Goal: Information Seeking & Learning: Learn about a topic

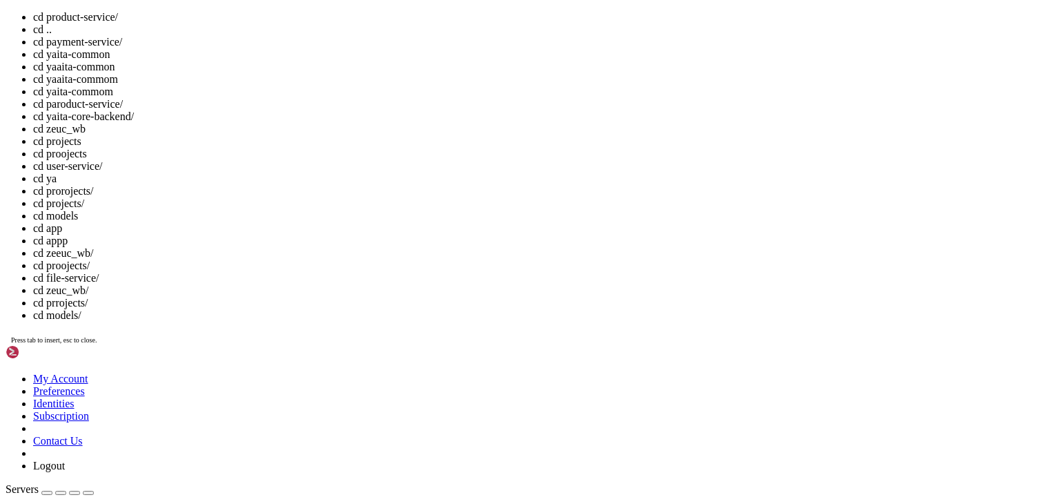
scroll to position [113, 0]
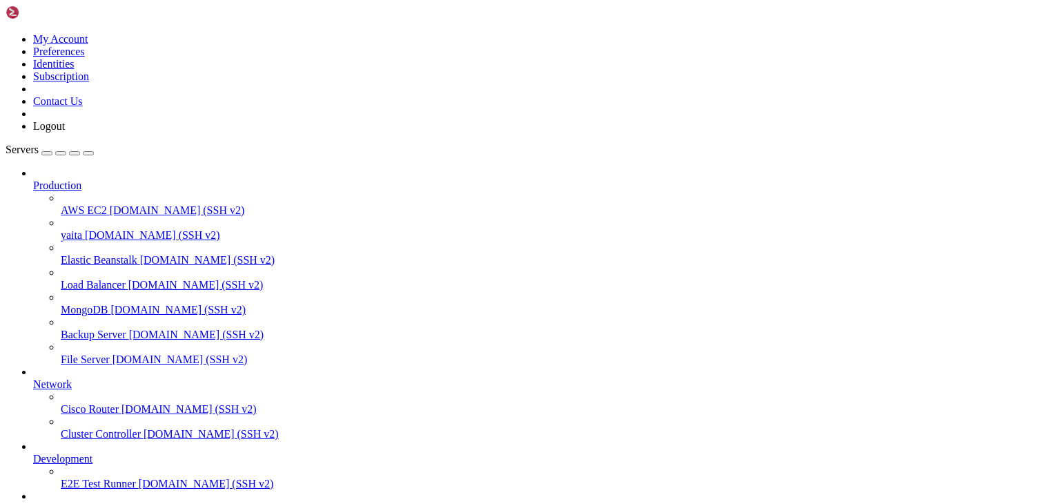
drag, startPoint x: 544, startPoint y: 1177, endPoint x: 251, endPoint y: 1169, distance: 293.4
drag, startPoint x: 409, startPoint y: 1159, endPoint x: 462, endPoint y: 1176, distance: 55.0
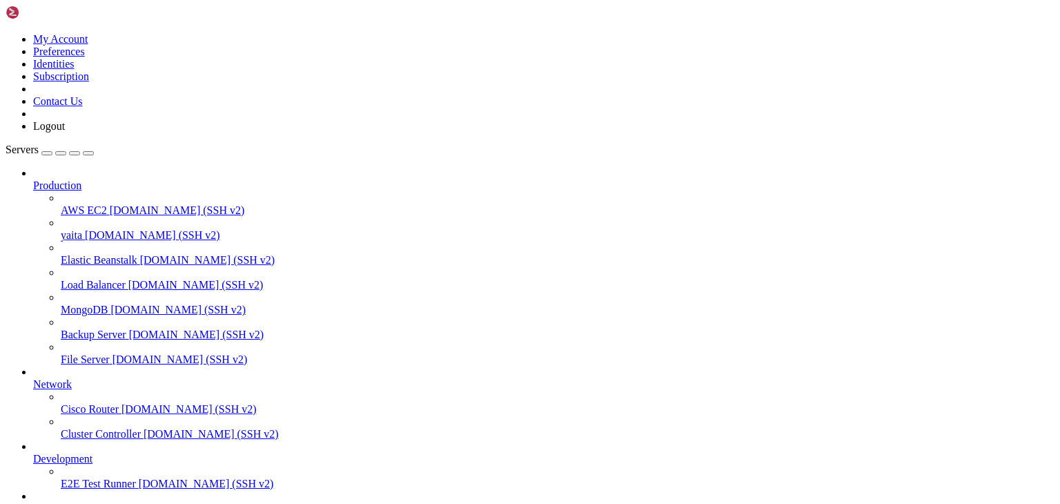
scroll to position [3989, 0]
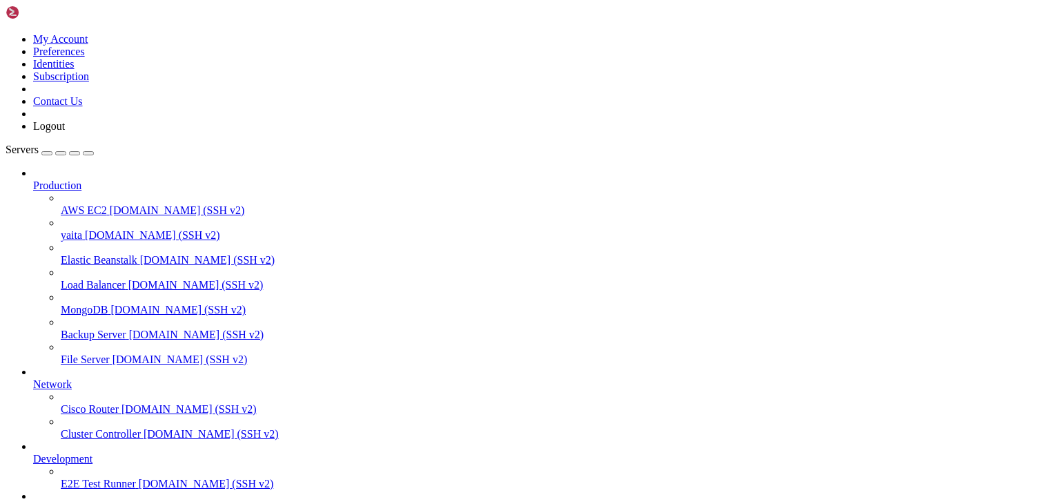
drag, startPoint x: 406, startPoint y: 1166, endPoint x: 333, endPoint y: 1163, distance: 73.2
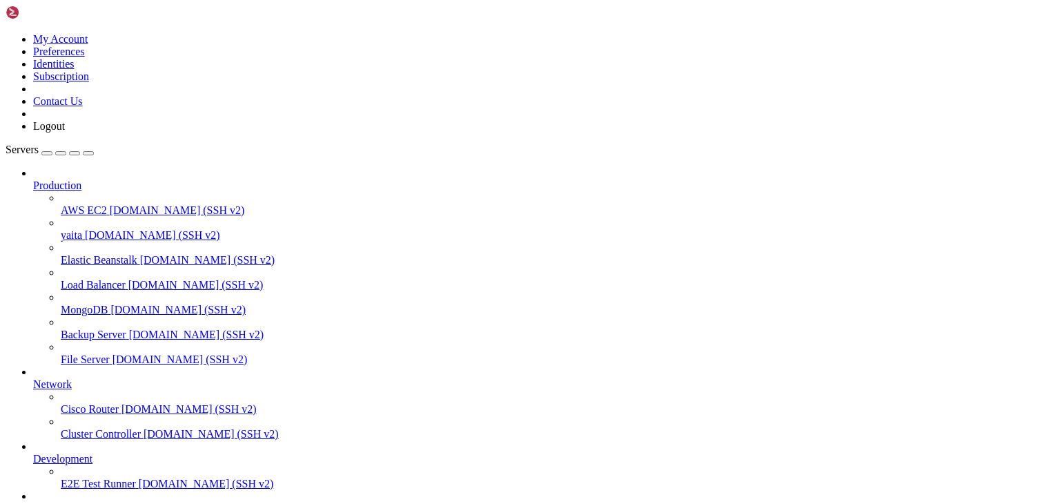
scroll to position [5467, 0]
drag, startPoint x: 566, startPoint y: 1234, endPoint x: 307, endPoint y: 1146, distance: 273.5
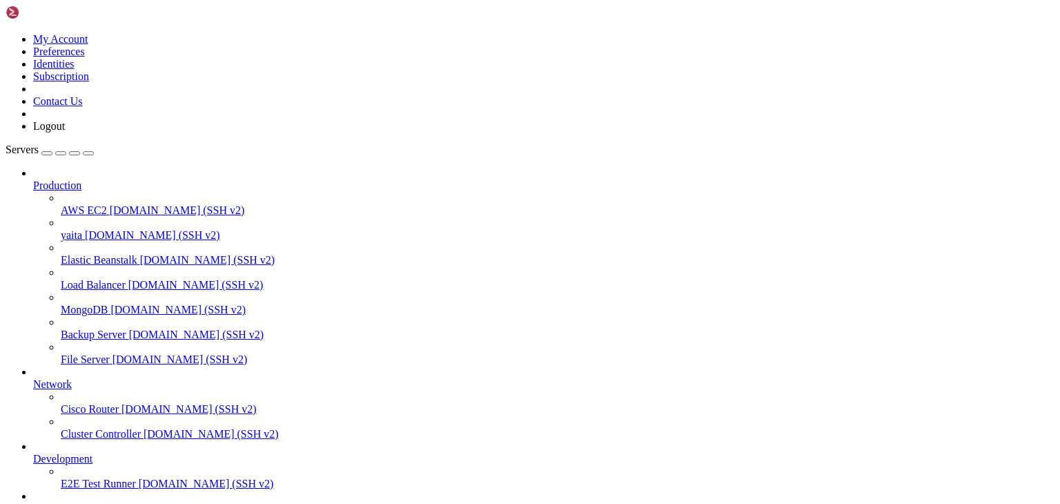
scroll to position [6417, 0]
drag, startPoint x: 524, startPoint y: 1166, endPoint x: 446, endPoint y: 1132, distance: 85.6
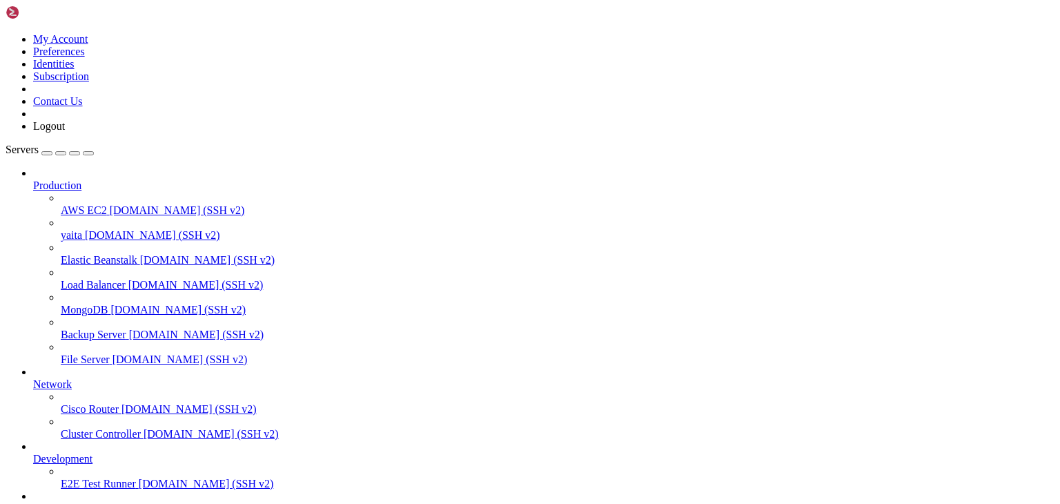
drag, startPoint x: 446, startPoint y: 1132, endPoint x: 353, endPoint y: 1080, distance: 106.6
